Goal: Task Accomplishment & Management: Manage account settings

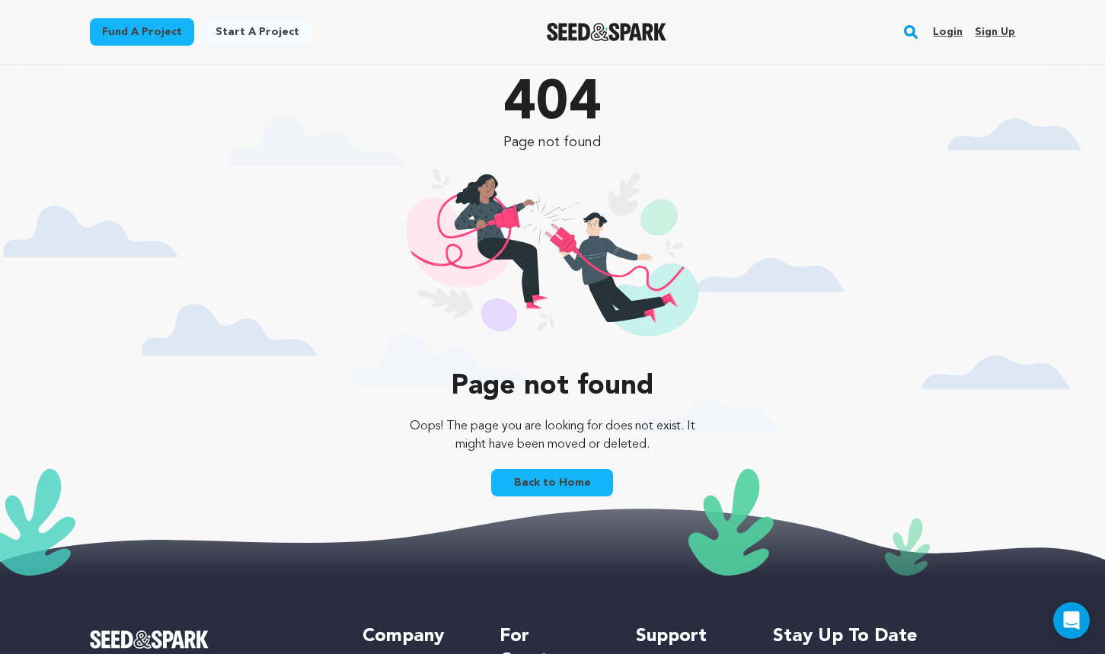
click at [948, 30] on link "Login" at bounding box center [948, 32] width 30 height 24
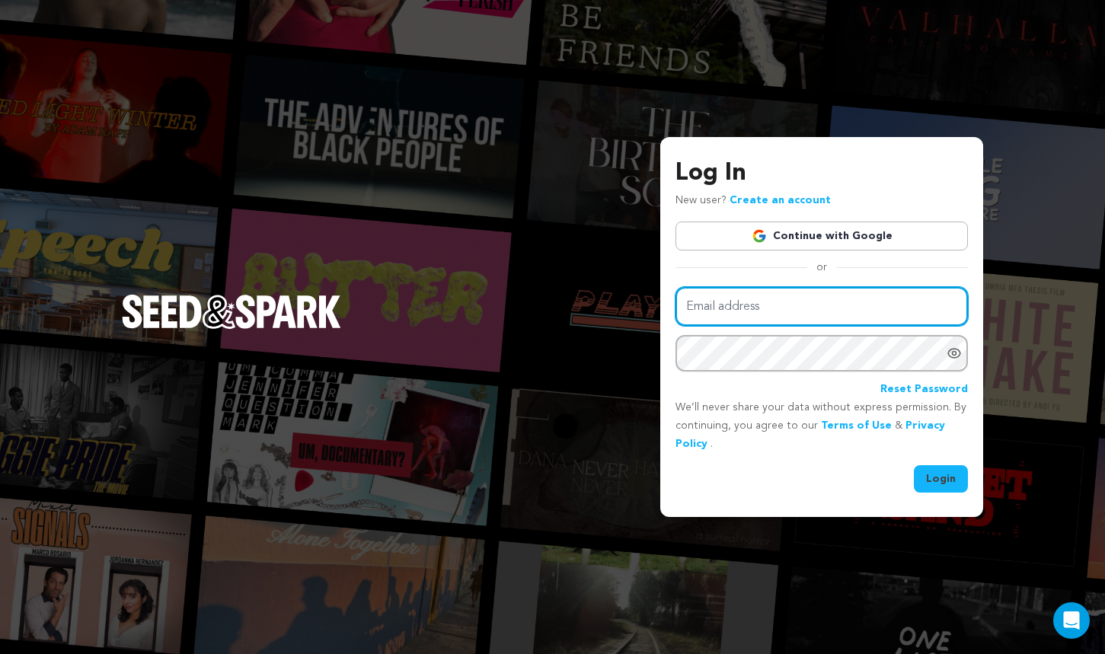
type input "joanne@goodinfluencefilms.com"
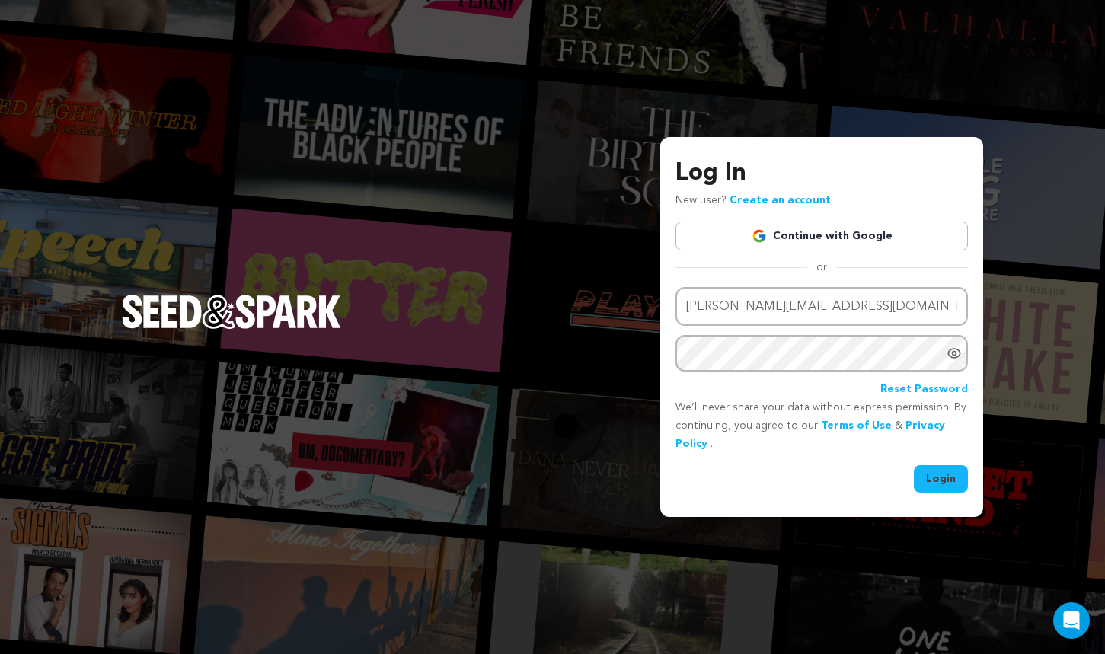
click at [945, 486] on button "Login" at bounding box center [941, 478] width 54 height 27
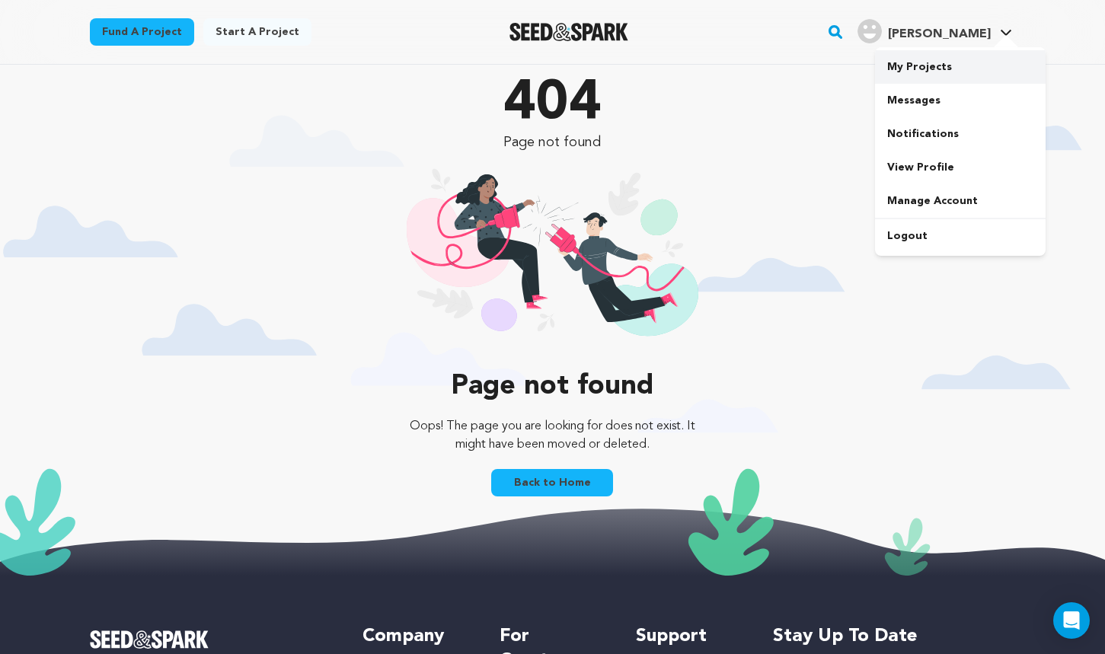
click at [929, 68] on link "My Projects" at bounding box center [960, 67] width 171 height 34
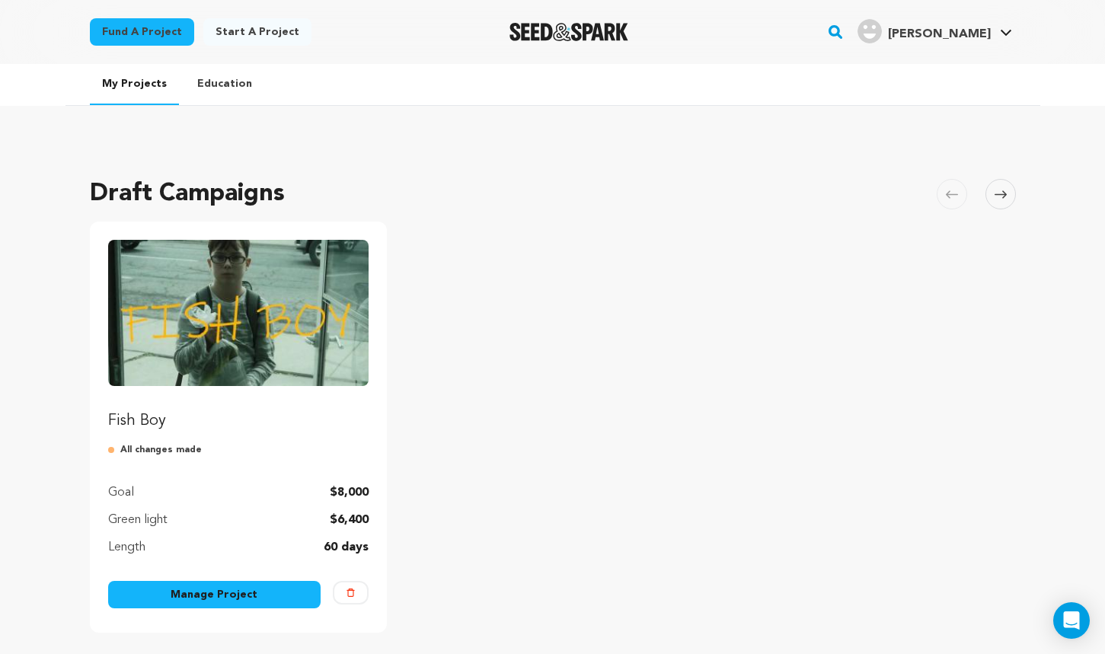
click at [321, 323] on img "Fund Fish Boy" at bounding box center [238, 313] width 261 height 146
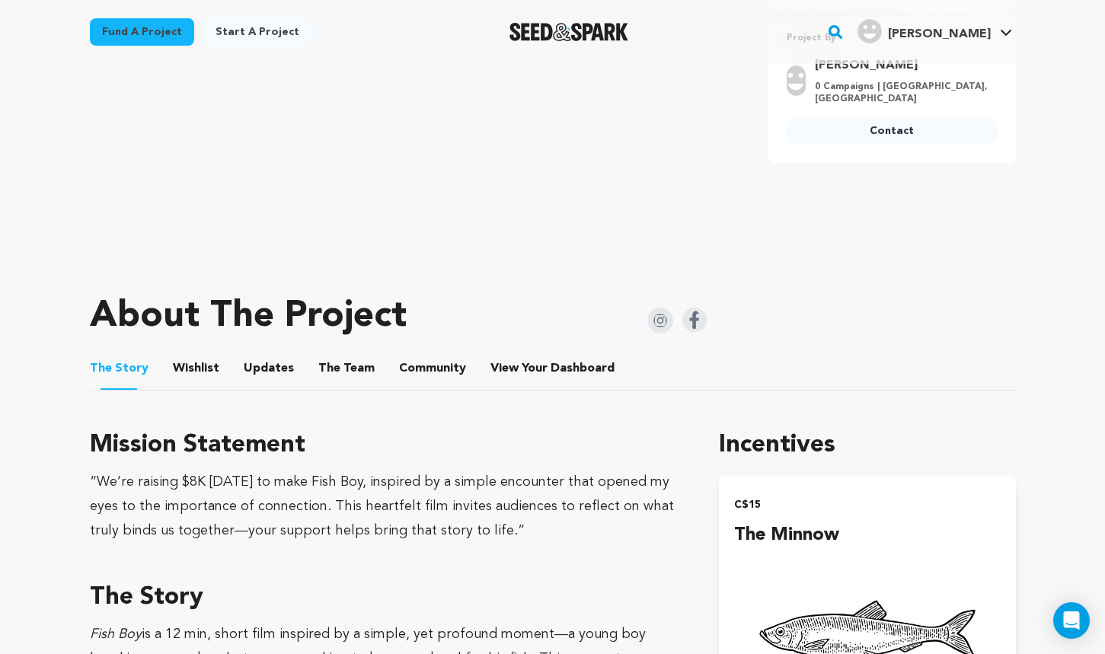
scroll to position [451, 0]
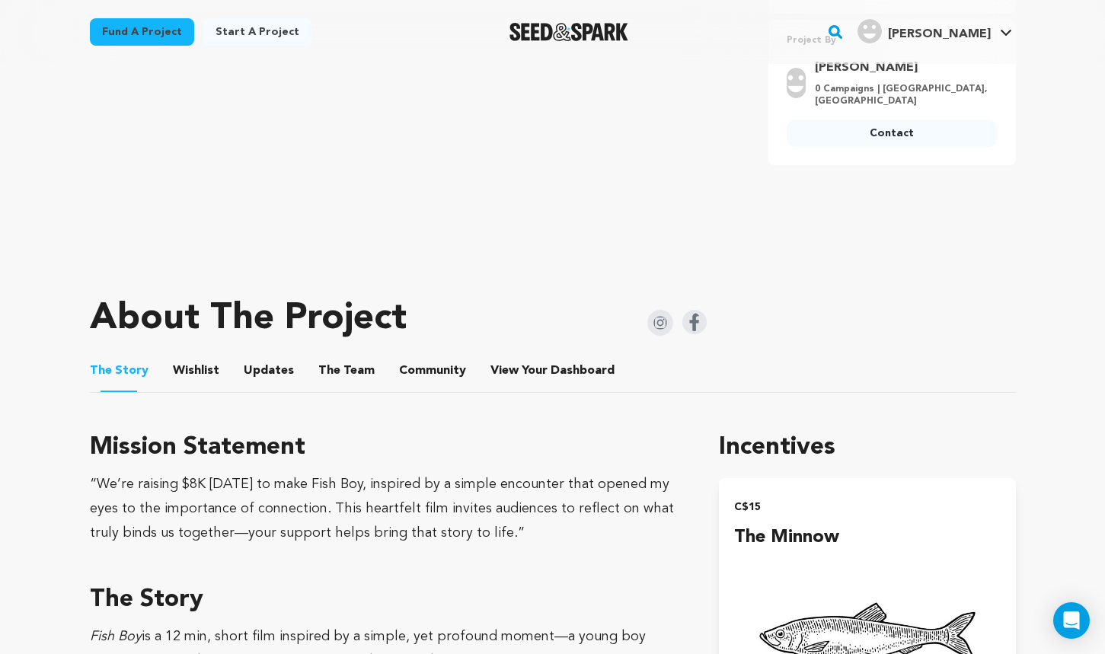
click at [188, 373] on button "Wishlist" at bounding box center [195, 374] width 37 height 37
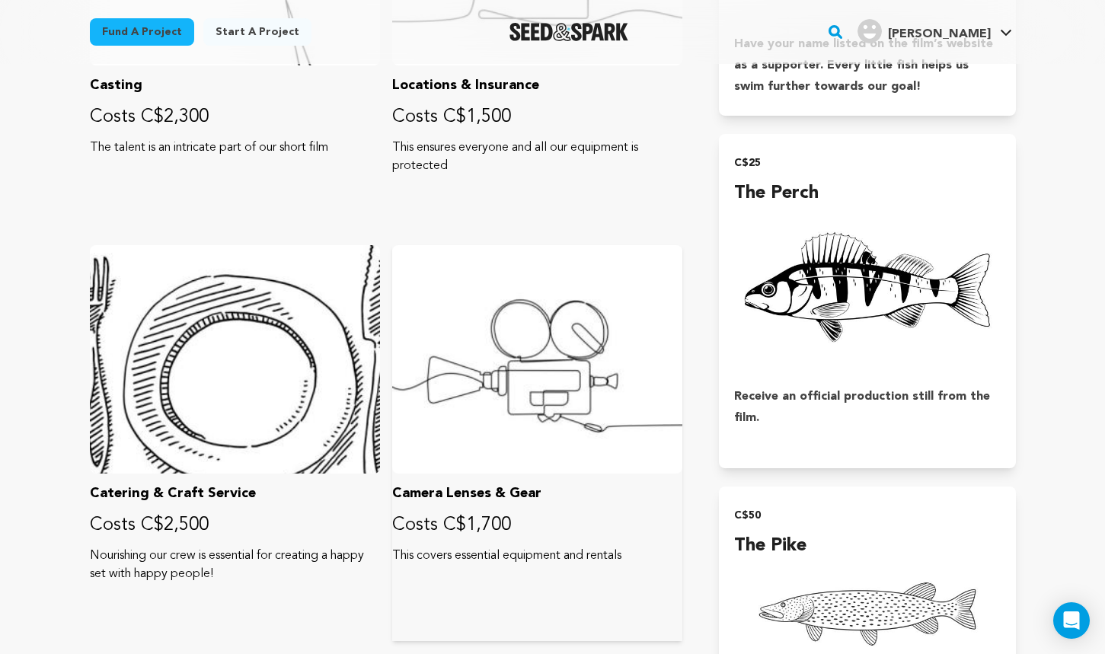
scroll to position [1109, 0]
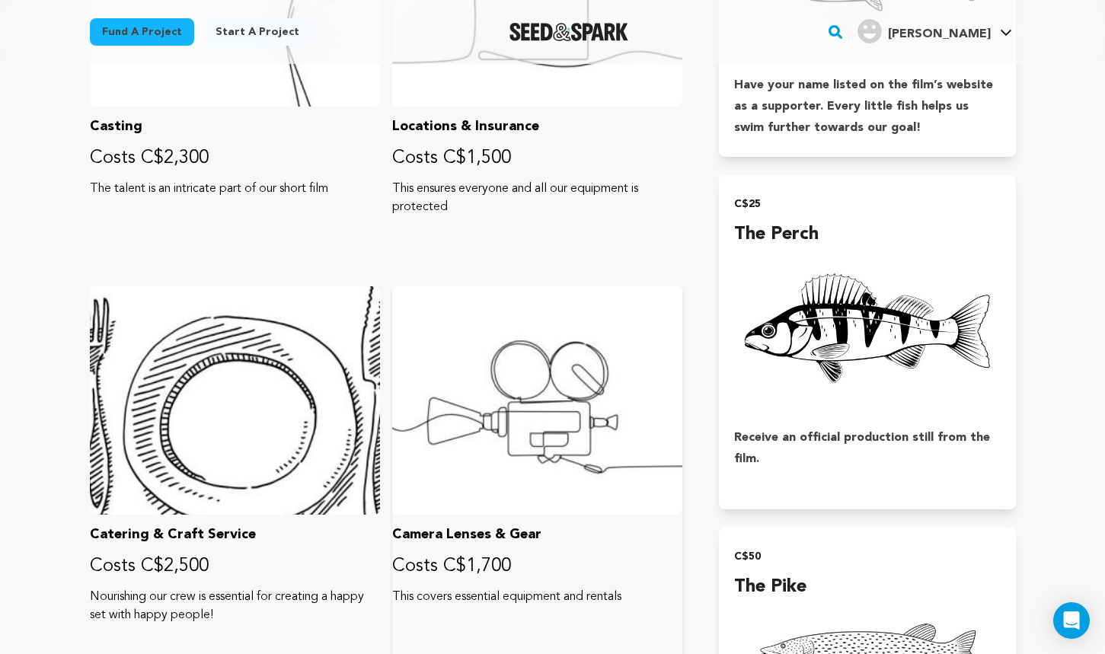
click at [524, 464] on div at bounding box center [537, 400] width 290 height 229
click at [486, 536] on p "Camera Lenses & Gear" at bounding box center [537, 534] width 290 height 21
click at [473, 577] on p "Costs C$1,700" at bounding box center [537, 567] width 290 height 24
click at [524, 436] on div at bounding box center [537, 400] width 290 height 229
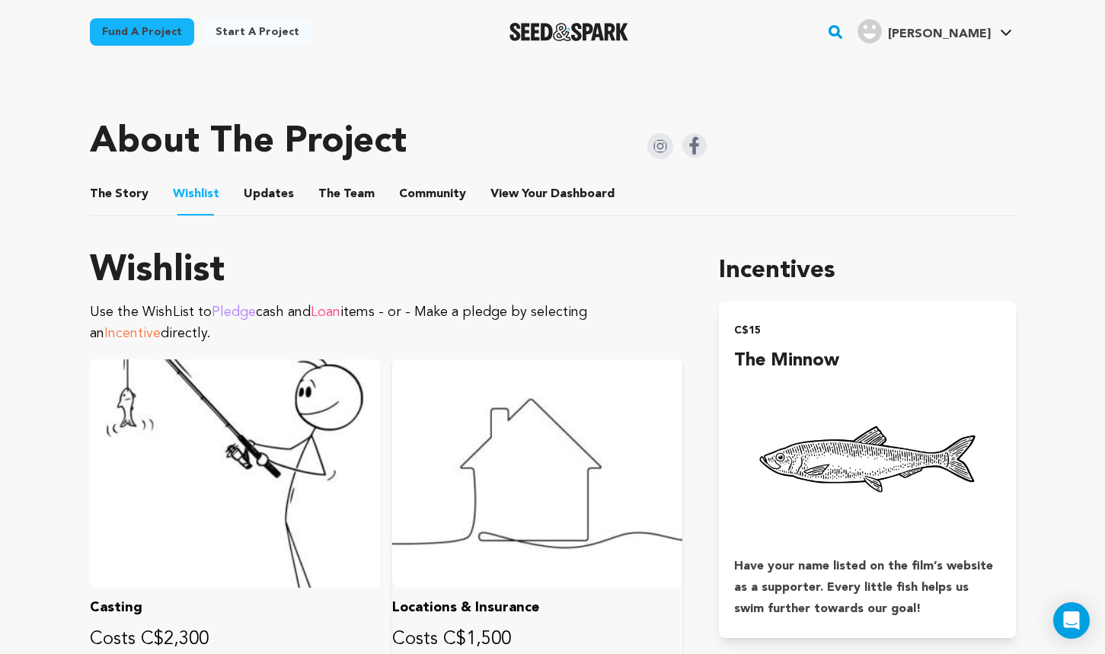
scroll to position [625, 0]
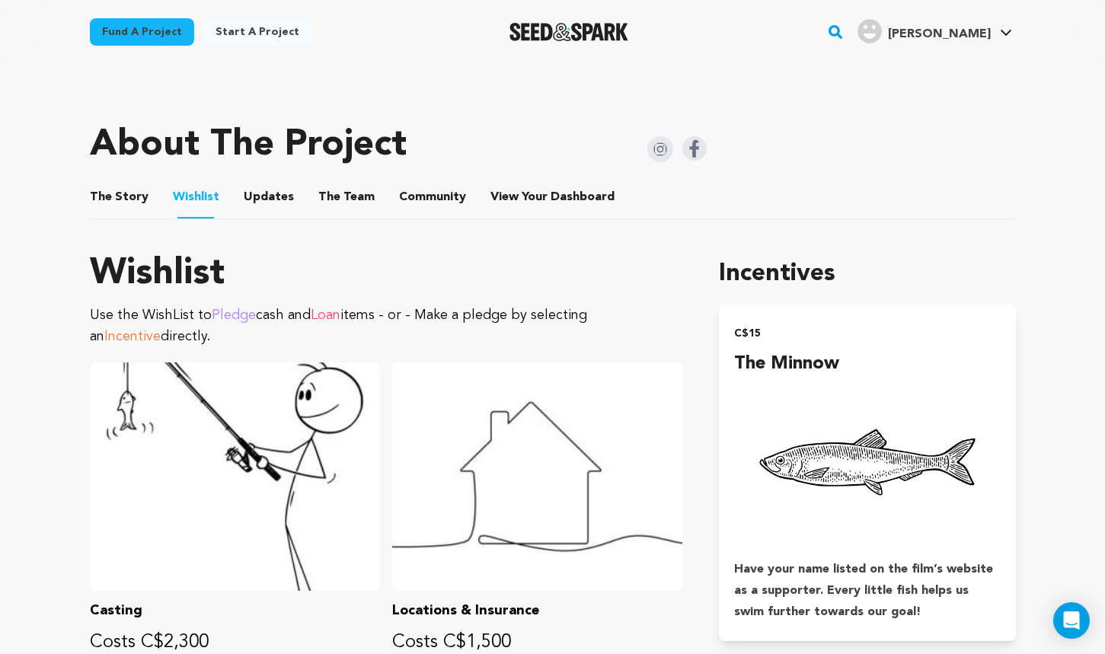
click at [235, 316] on span "Pledge" at bounding box center [234, 316] width 44 height 14
click at [340, 312] on span "Loan" at bounding box center [326, 316] width 30 height 14
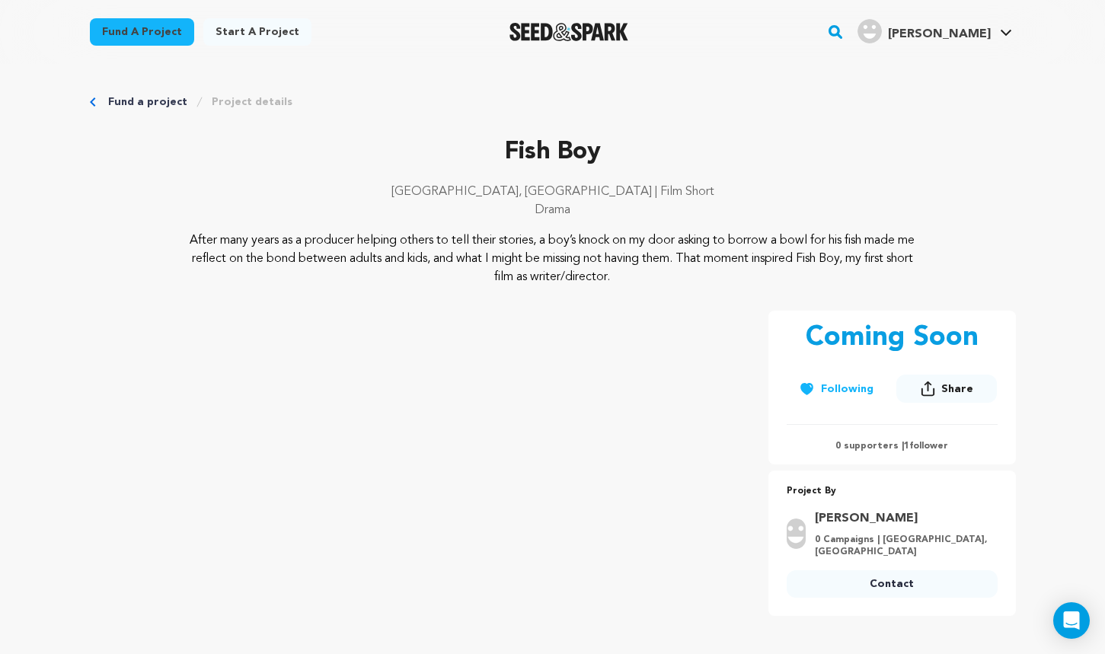
scroll to position [0, 0]
click at [1004, 32] on icon at bounding box center [1006, 33] width 12 height 8
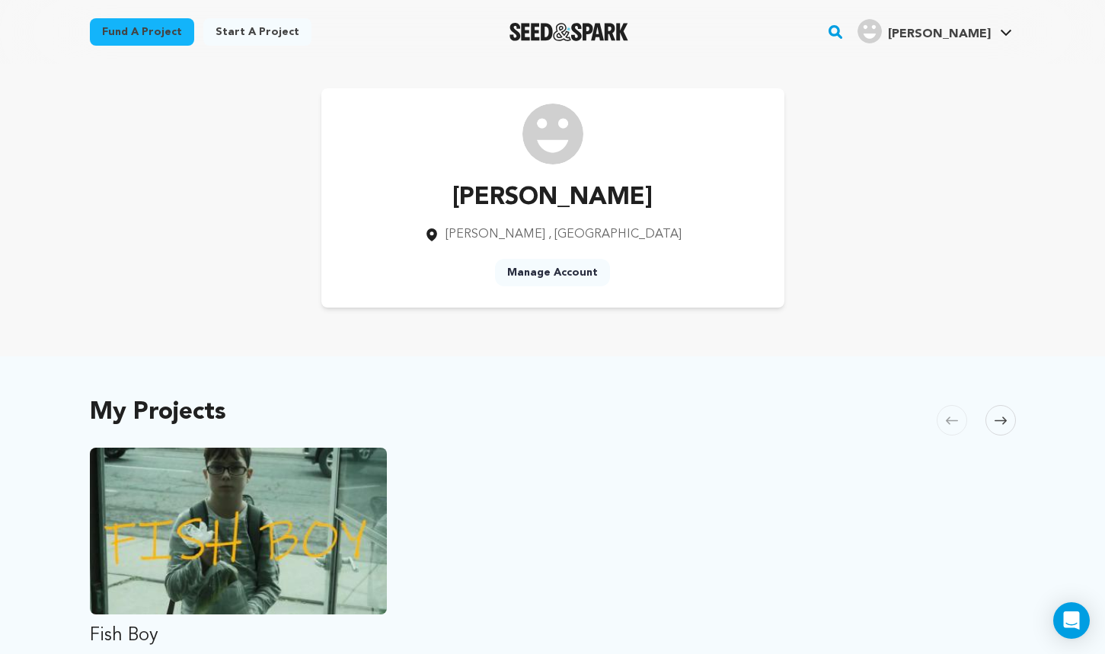
click at [573, 269] on link "Manage Account" at bounding box center [552, 272] width 115 height 27
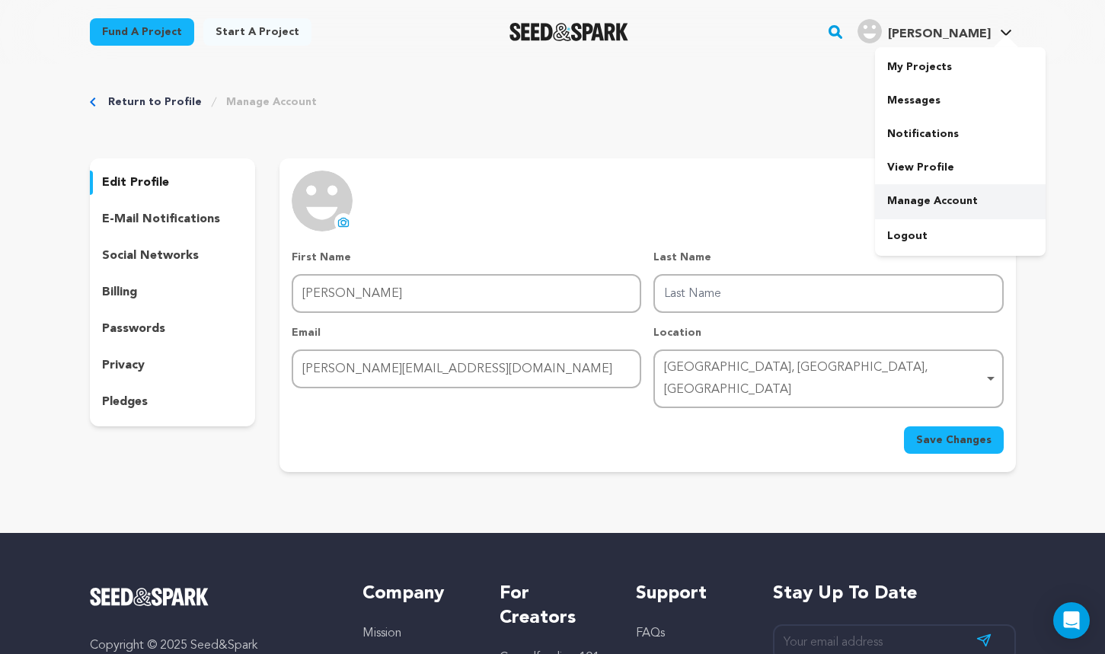
click at [931, 201] on link "Manage Account" at bounding box center [960, 201] width 171 height 34
click at [921, 66] on link "My Projects" at bounding box center [960, 67] width 171 height 34
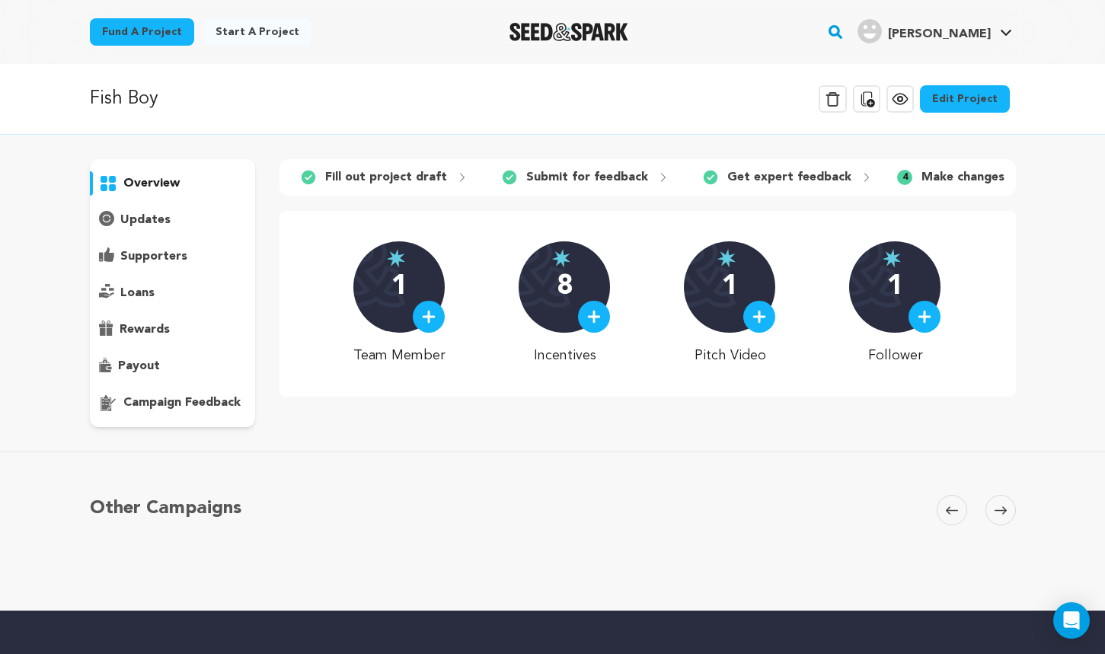
click at [983, 101] on link "Edit Project" at bounding box center [965, 98] width 90 height 27
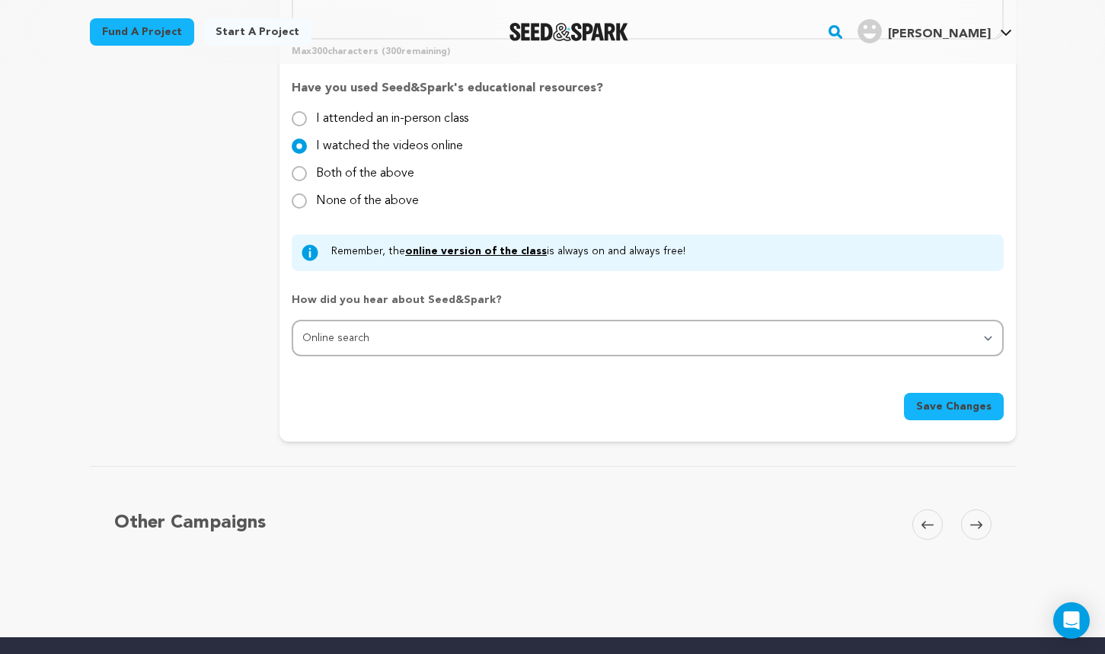
scroll to position [1441, 0]
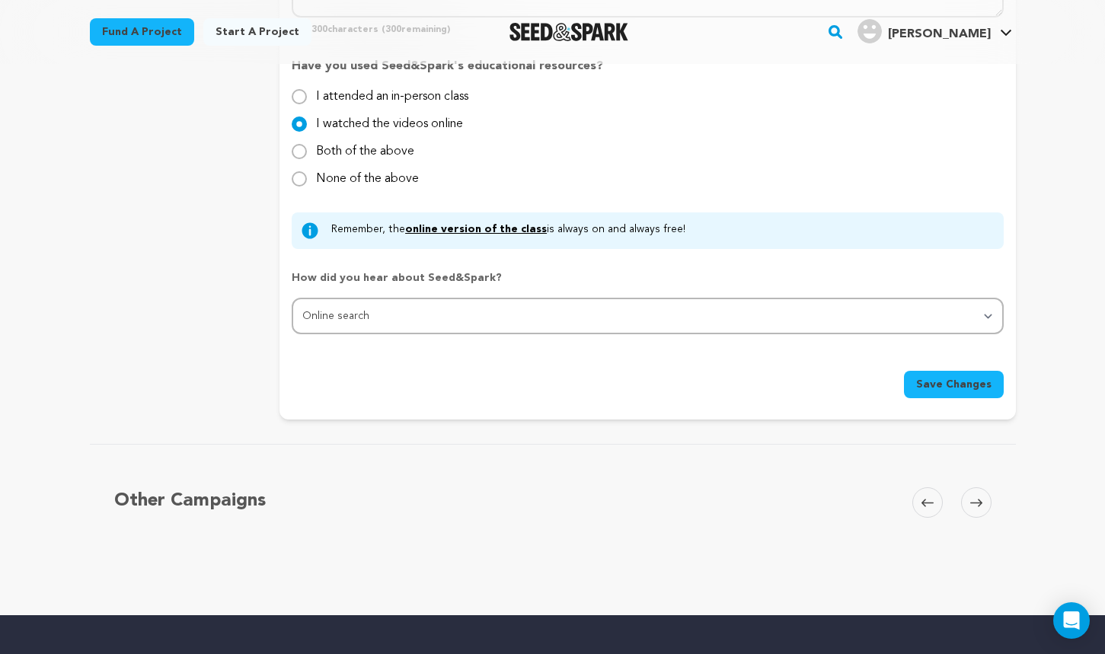
click at [977, 497] on icon at bounding box center [976, 502] width 12 height 11
click at [975, 497] on icon at bounding box center [976, 502] width 12 height 11
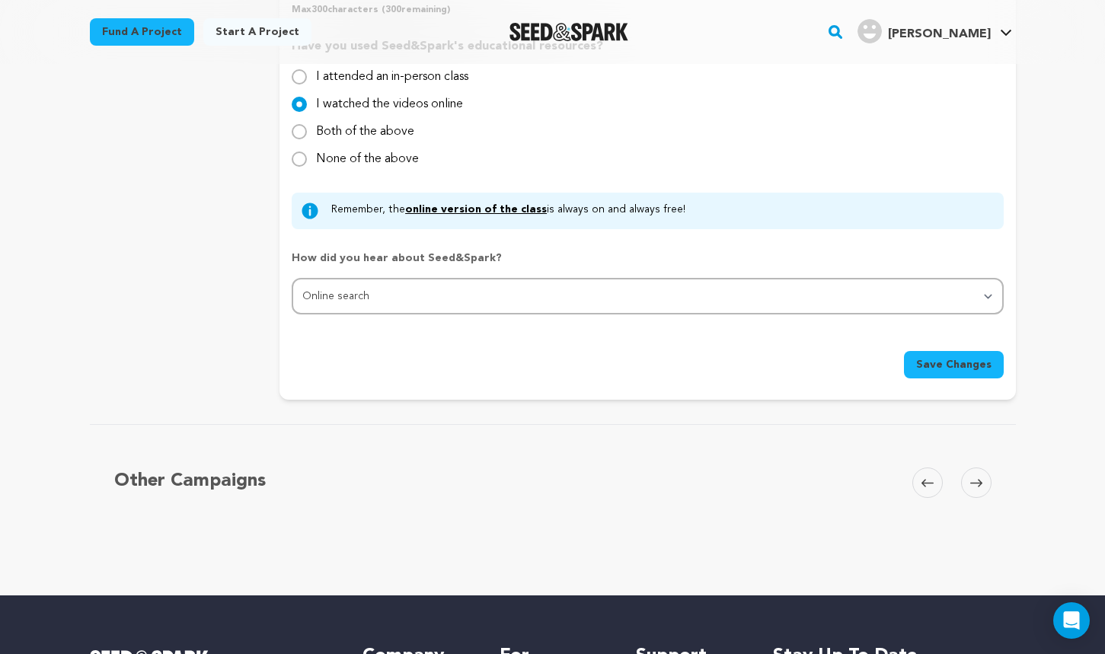
scroll to position [1462, 0]
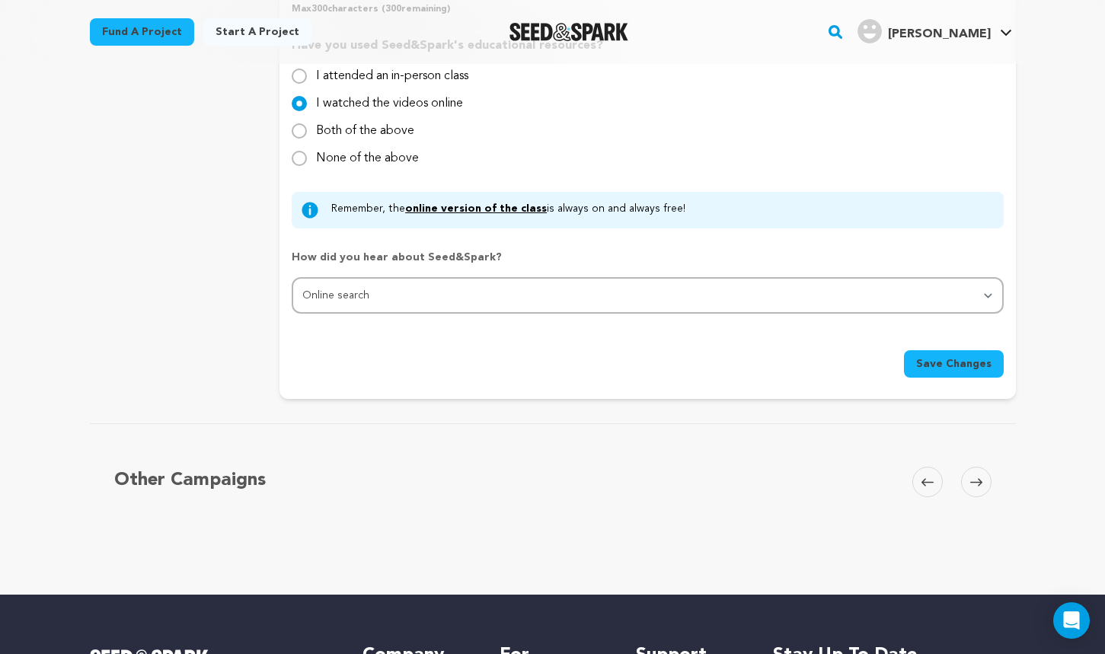
click at [955, 357] on span "Save Changes" at bounding box center [953, 364] width 75 height 15
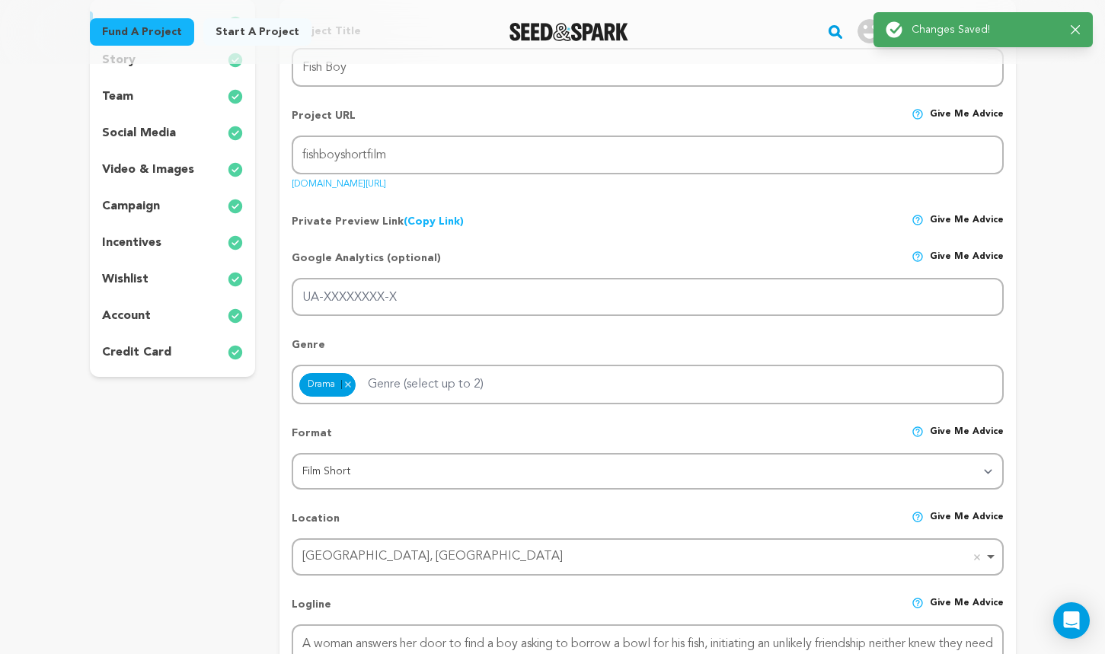
scroll to position [0, 0]
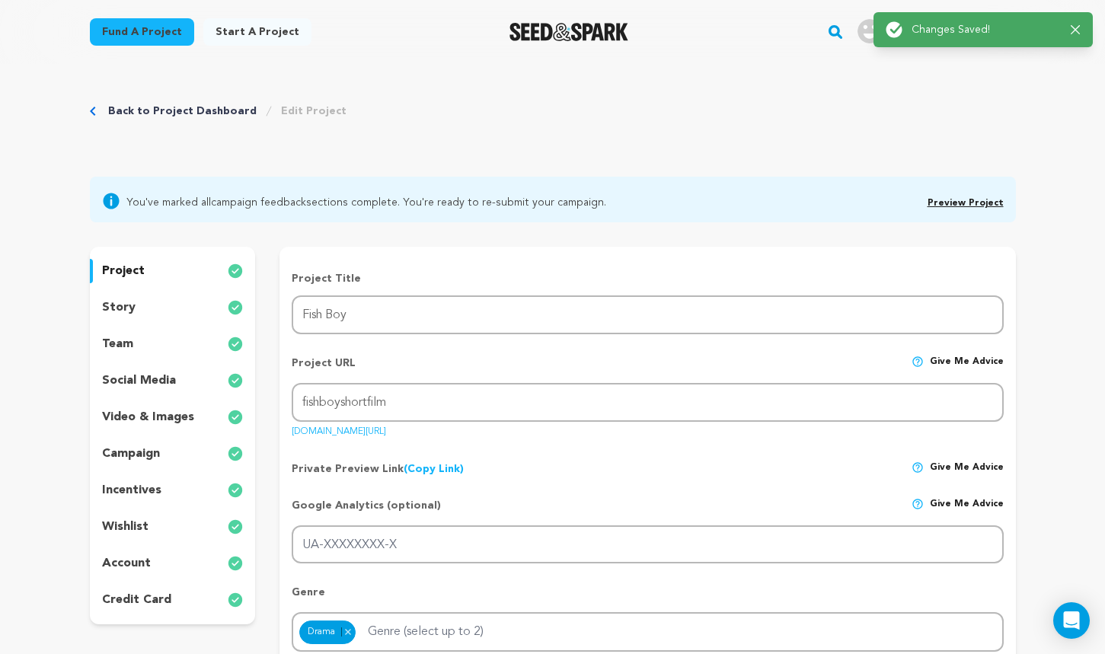
click at [126, 305] on p "story" at bounding box center [119, 308] width 34 height 18
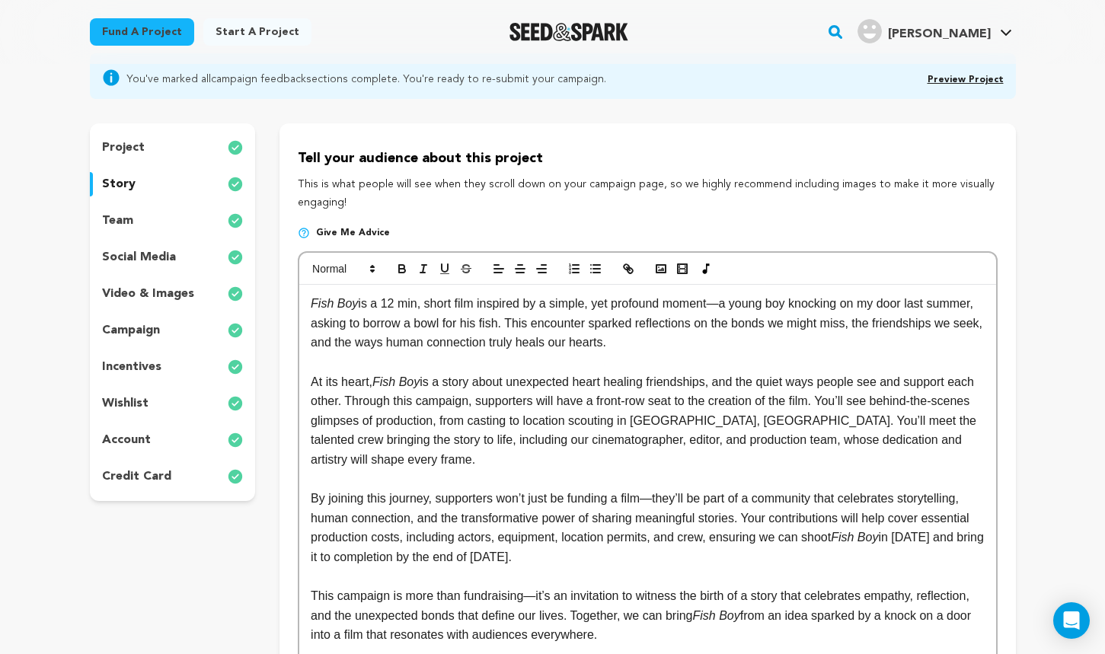
scroll to position [93, 0]
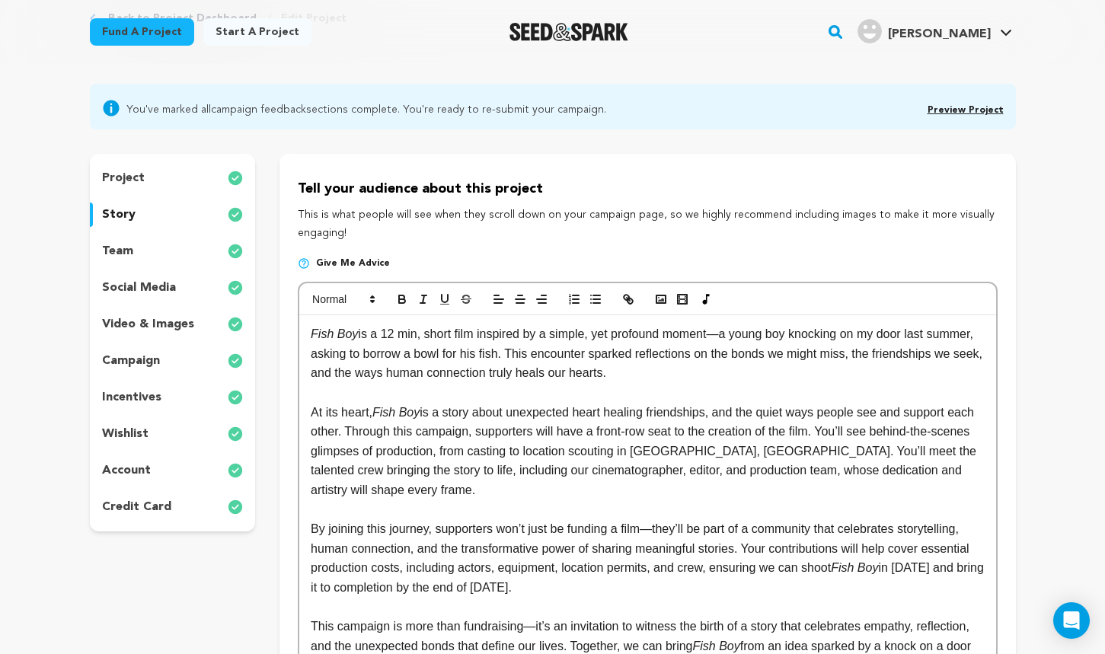
click at [394, 334] on p "Fish Boy is a 12 min, short film inspired by a simple, yet profound moment—a yo…" at bounding box center [647, 354] width 673 height 59
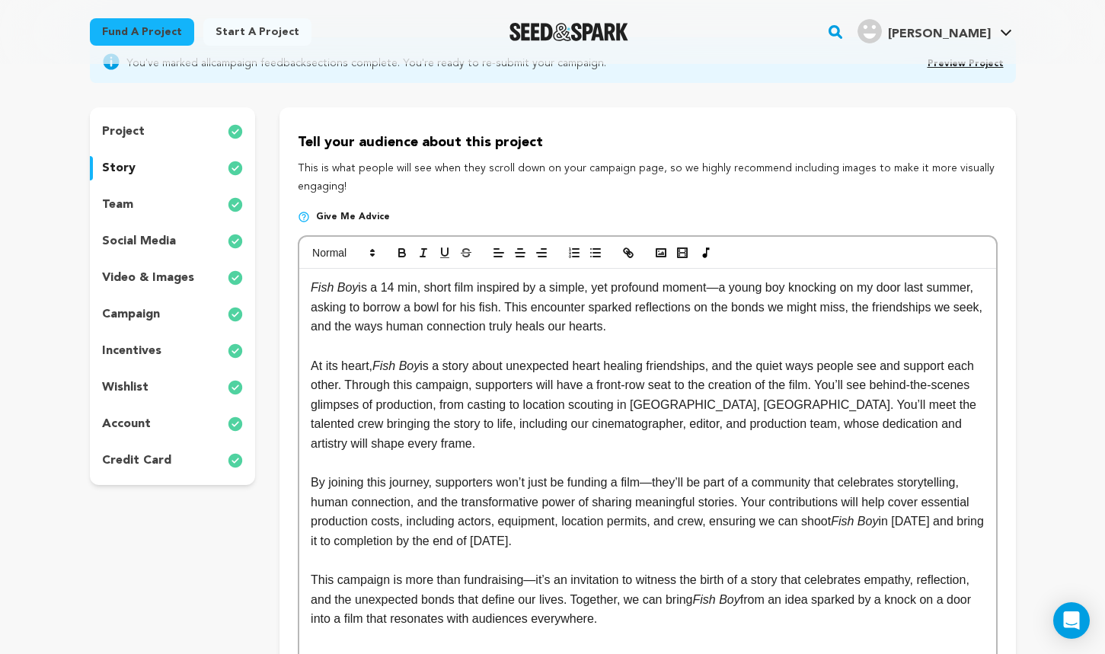
scroll to position [141, 0]
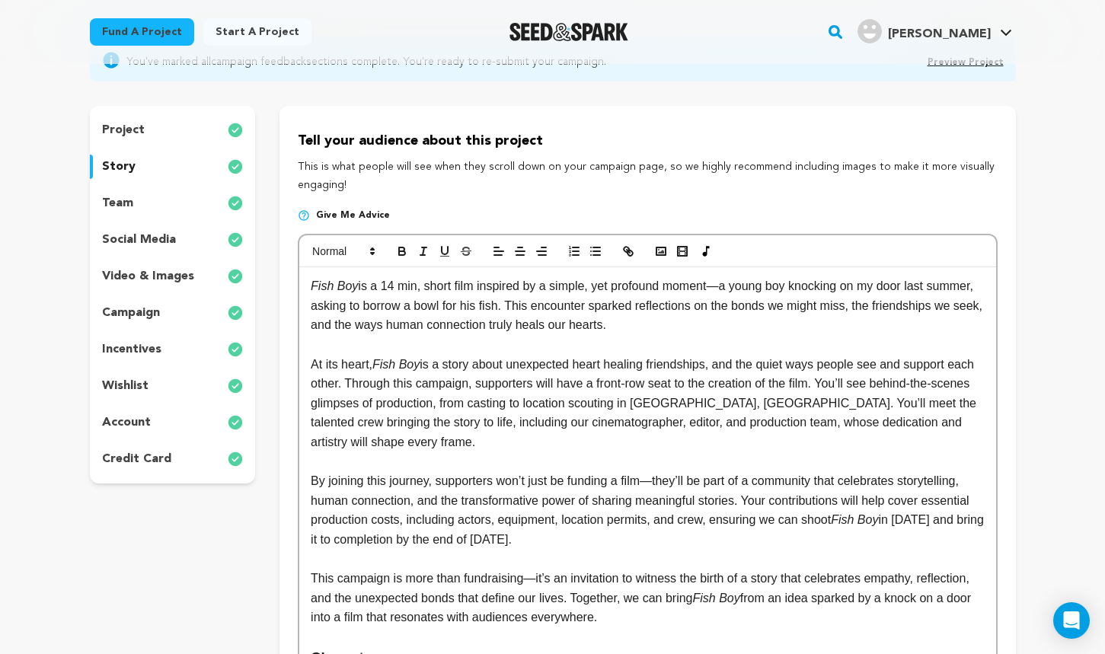
drag, startPoint x: 474, startPoint y: 322, endPoint x: 733, endPoint y: 322, distance: 259.0
click at [733, 322] on p "Fish Boy is a 14 min, short film inspired by a simple, yet profound moment—a yo…" at bounding box center [647, 306] width 673 height 59
click at [558, 324] on p "Fish Boy is a 14 min, short film inspired by a simple, yet profound moment—a yo…" at bounding box center [647, 306] width 673 height 59
click at [552, 325] on p "Fish Boy is a 14 min, short film inspired by a simple, yet profound moment—a yo…" at bounding box center [647, 306] width 673 height 59
drag, startPoint x: 654, startPoint y: 361, endPoint x: 587, endPoint y: 363, distance: 67.8
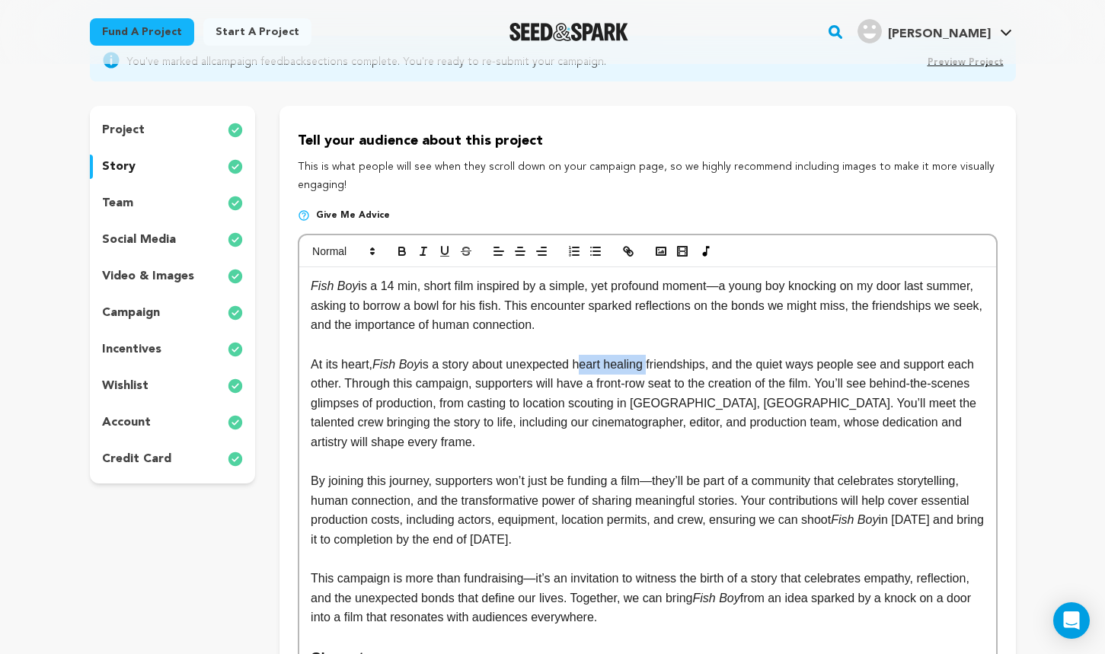
click at [587, 363] on p "At its heart, Fish Boy is a story about unexpected heart healing friendships, a…" at bounding box center [647, 404] width 673 height 98
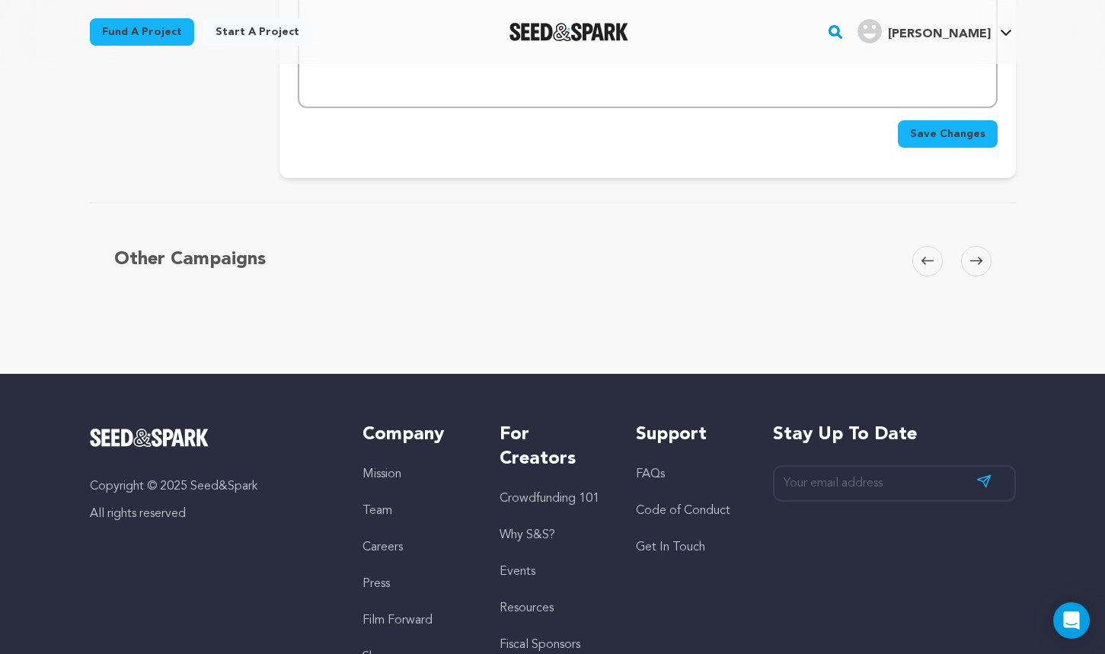
scroll to position [5021, 0]
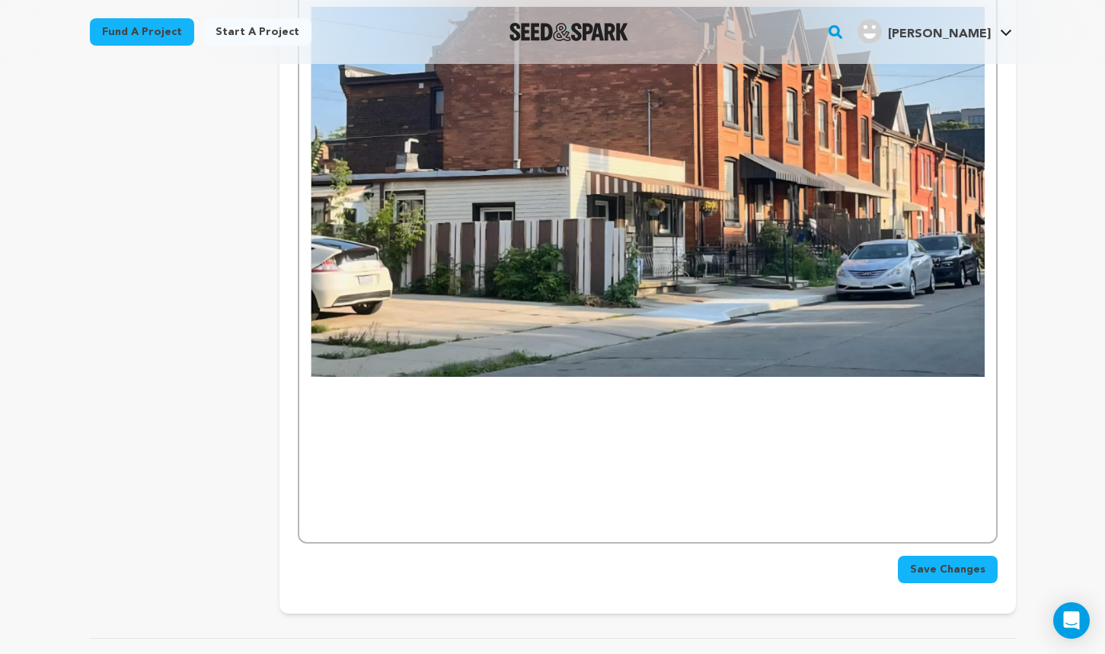
click at [938, 562] on span "Save Changes" at bounding box center [947, 569] width 75 height 15
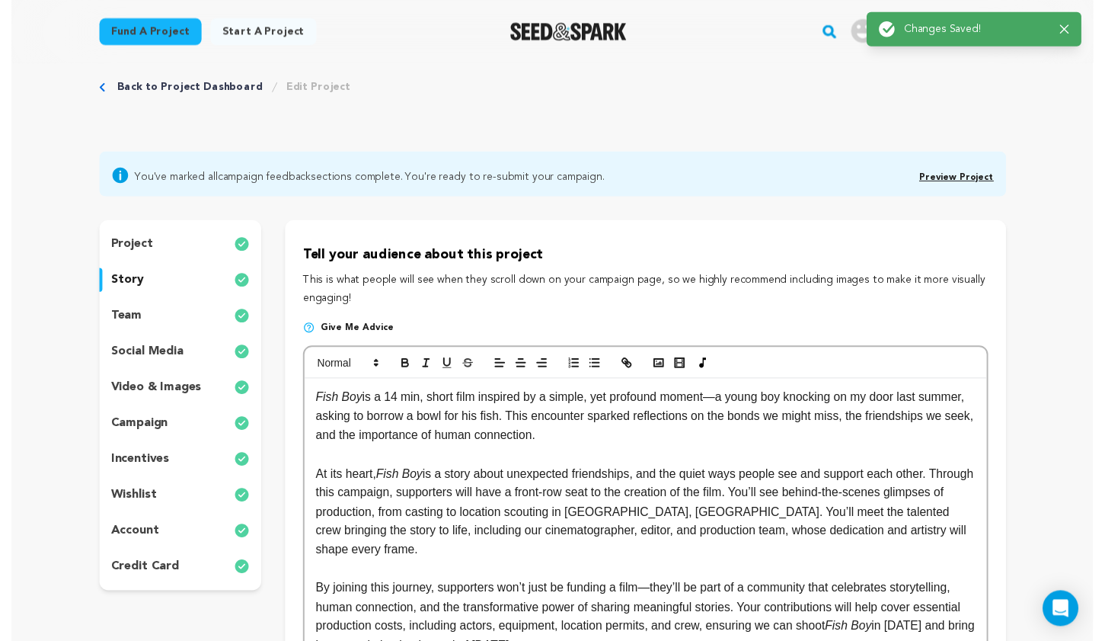
scroll to position [0, 0]
